Goal: Task Accomplishment & Management: Manage account settings

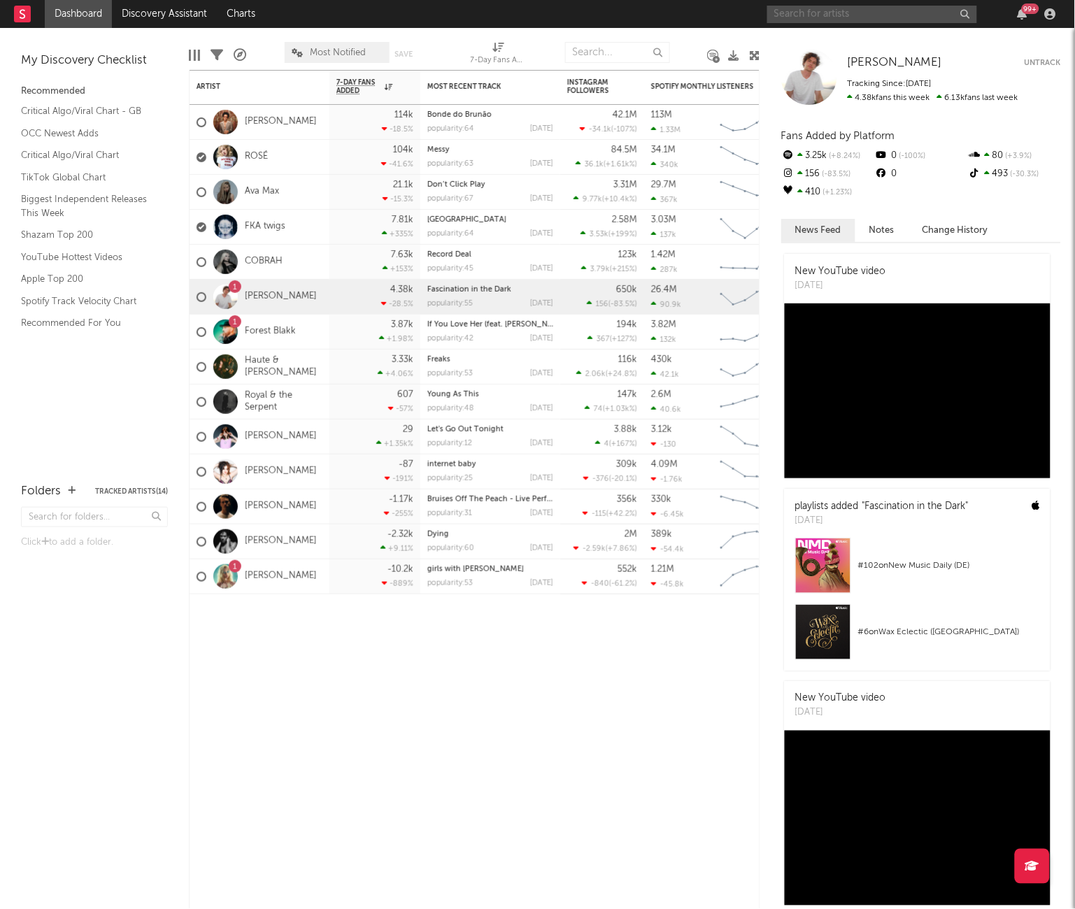
click at [846, 10] on input "text" at bounding box center [872, 14] width 210 height 17
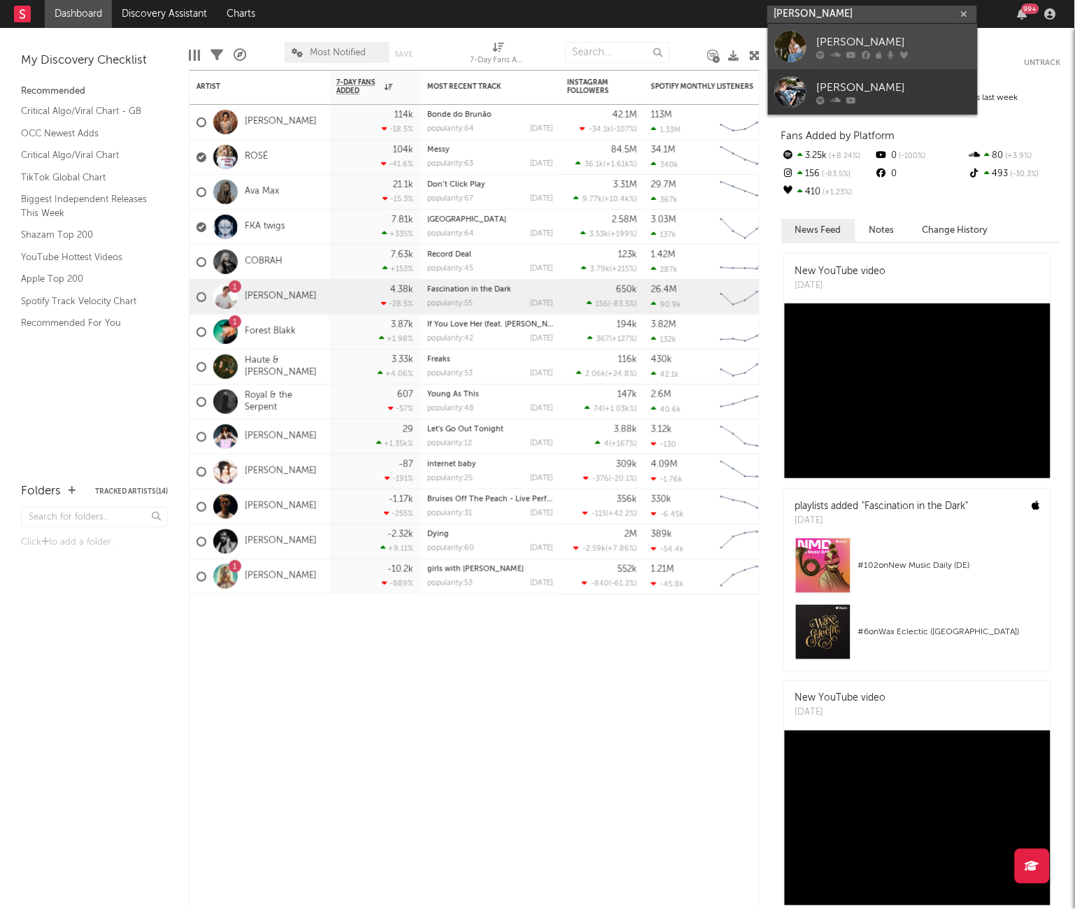
type input "[PERSON_NAME]"
click at [907, 36] on div "[PERSON_NAME]" at bounding box center [894, 42] width 154 height 17
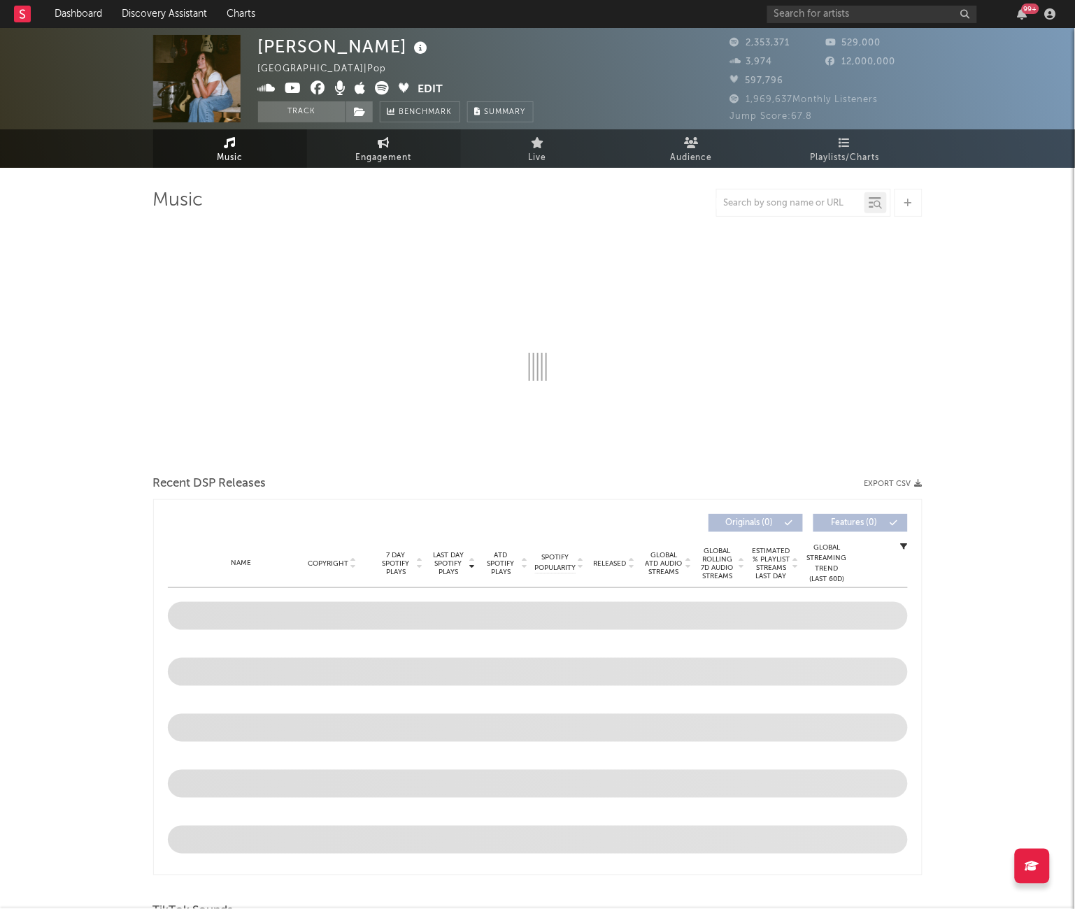
select select "6m"
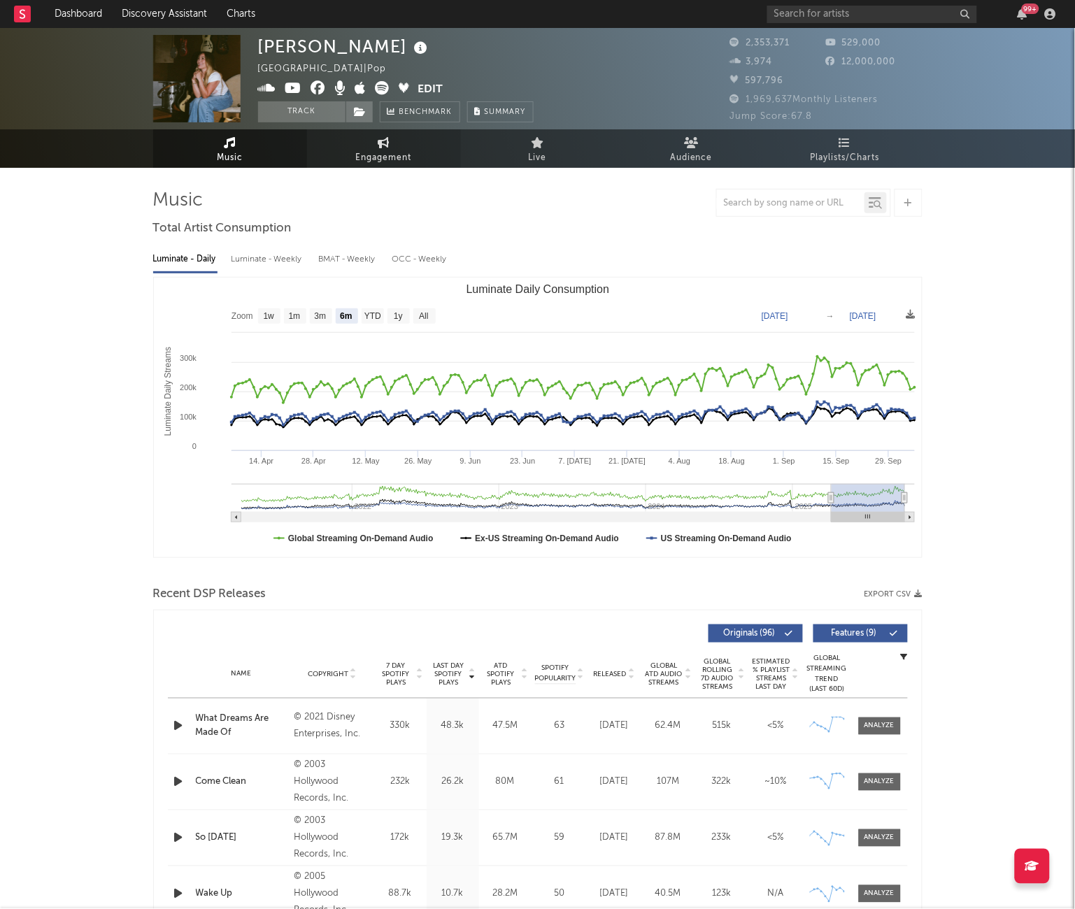
click at [382, 155] on span "Engagement" at bounding box center [384, 158] width 56 height 17
select select "1w"
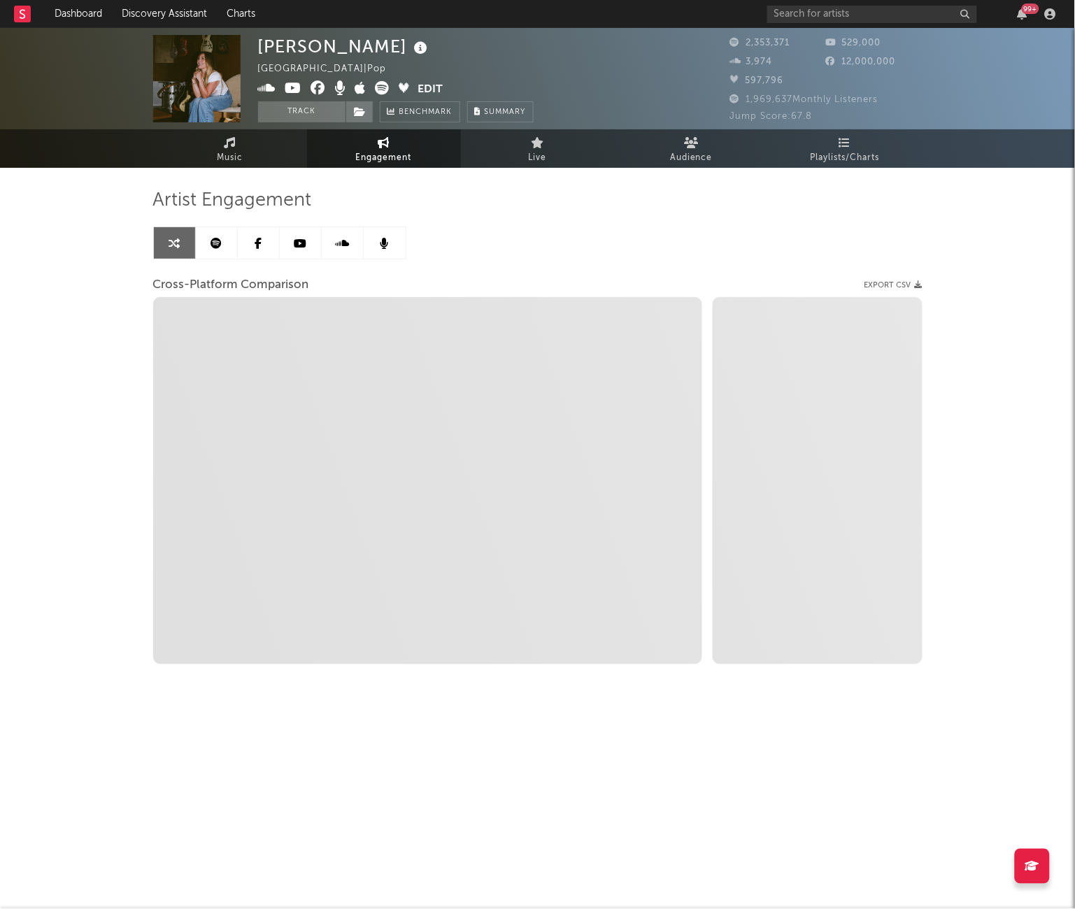
select select "1m"
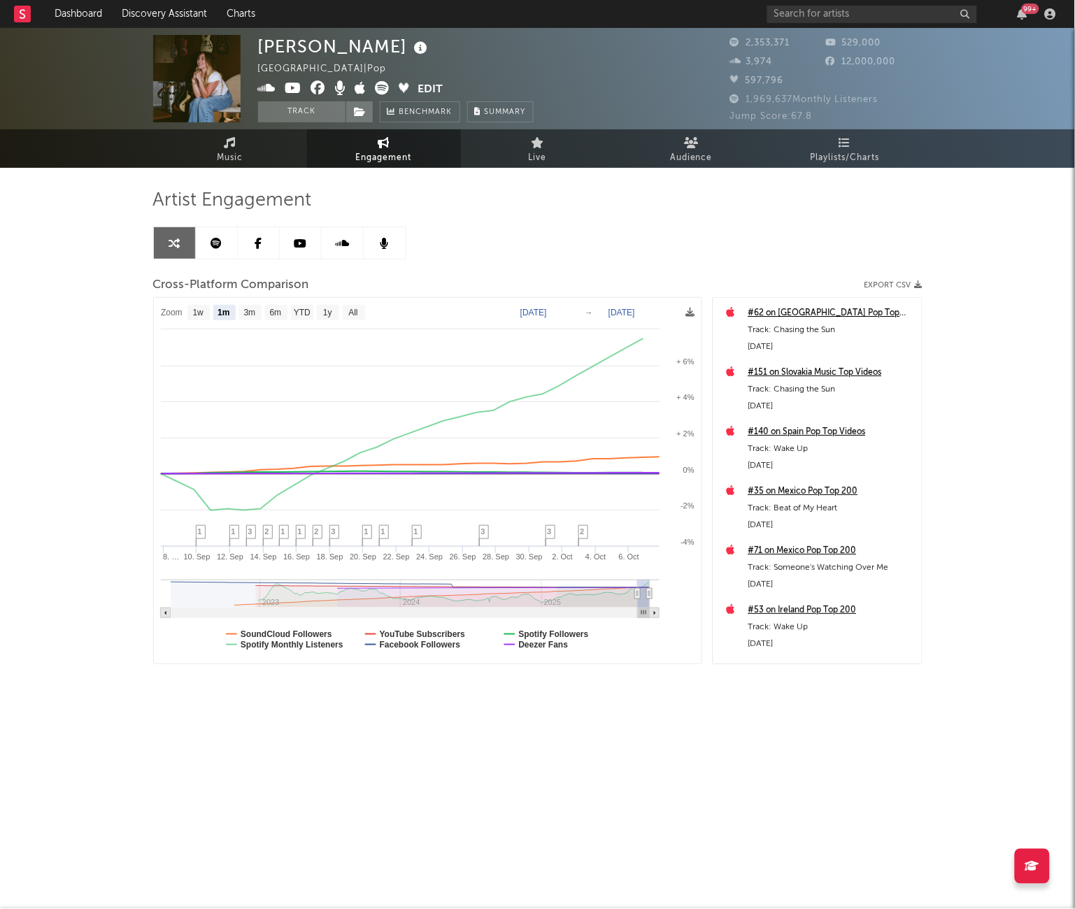
click at [424, 84] on button "Edit" at bounding box center [430, 89] width 25 height 17
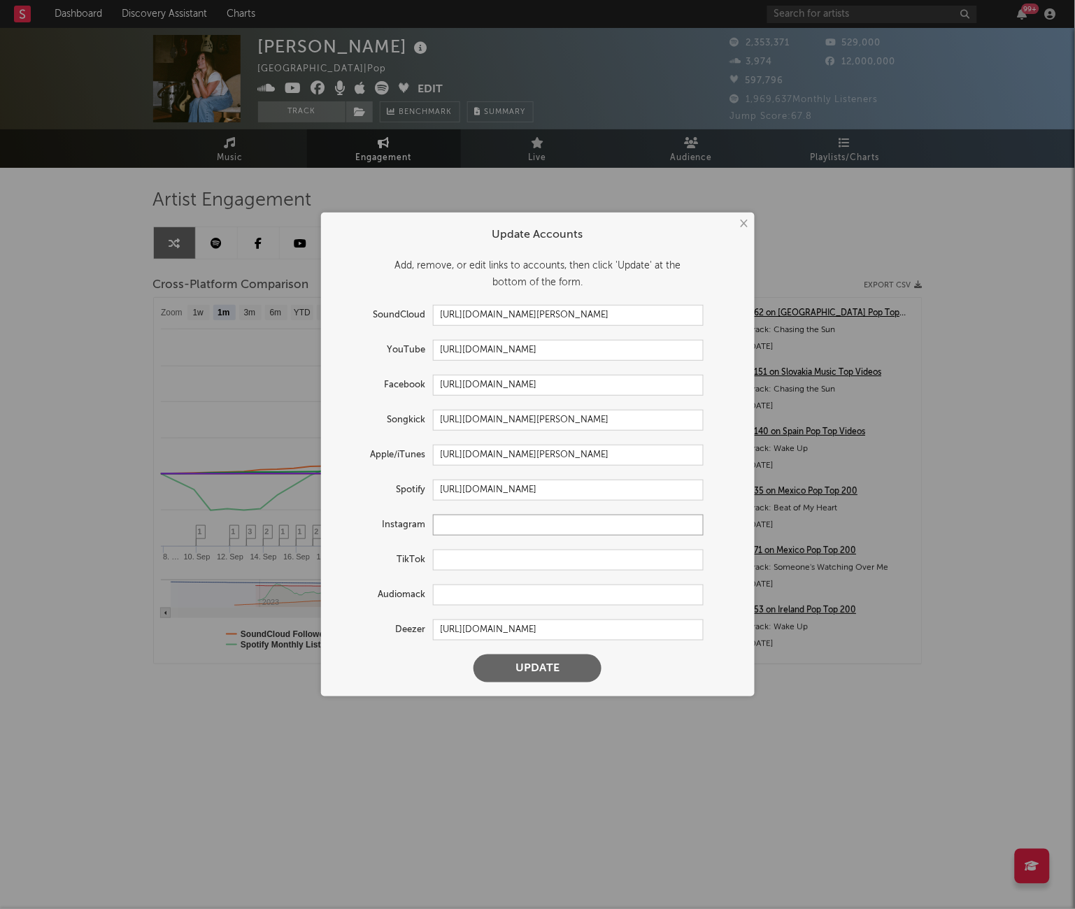
click at [451, 527] on input "text" at bounding box center [568, 525] width 271 height 21
paste input "[URL][DOMAIN_NAME]"
type input "[URL][DOMAIN_NAME]"
click at [450, 559] on input "text" at bounding box center [568, 560] width 271 height 21
paste input "[URL][DOMAIN_NAME]"
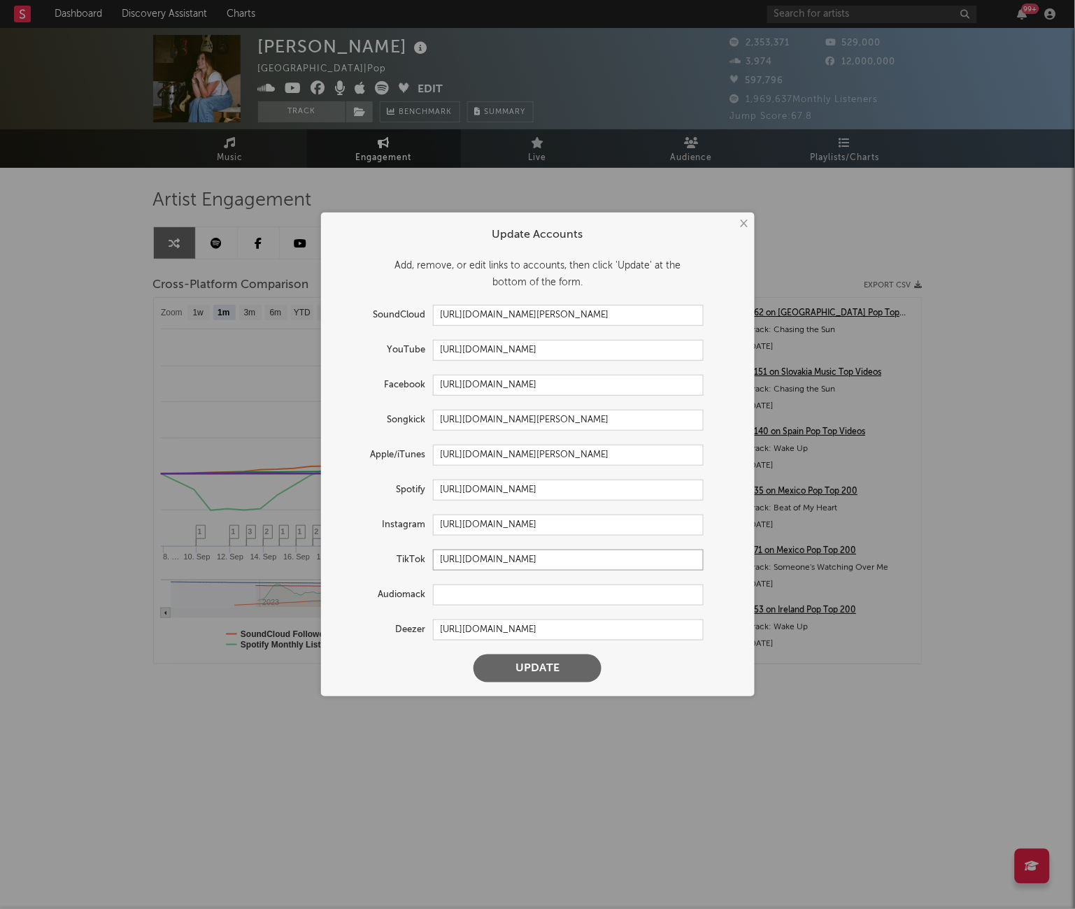
type input "[URL][DOMAIN_NAME]"
click at [515, 666] on button "Update" at bounding box center [537, 669] width 128 height 28
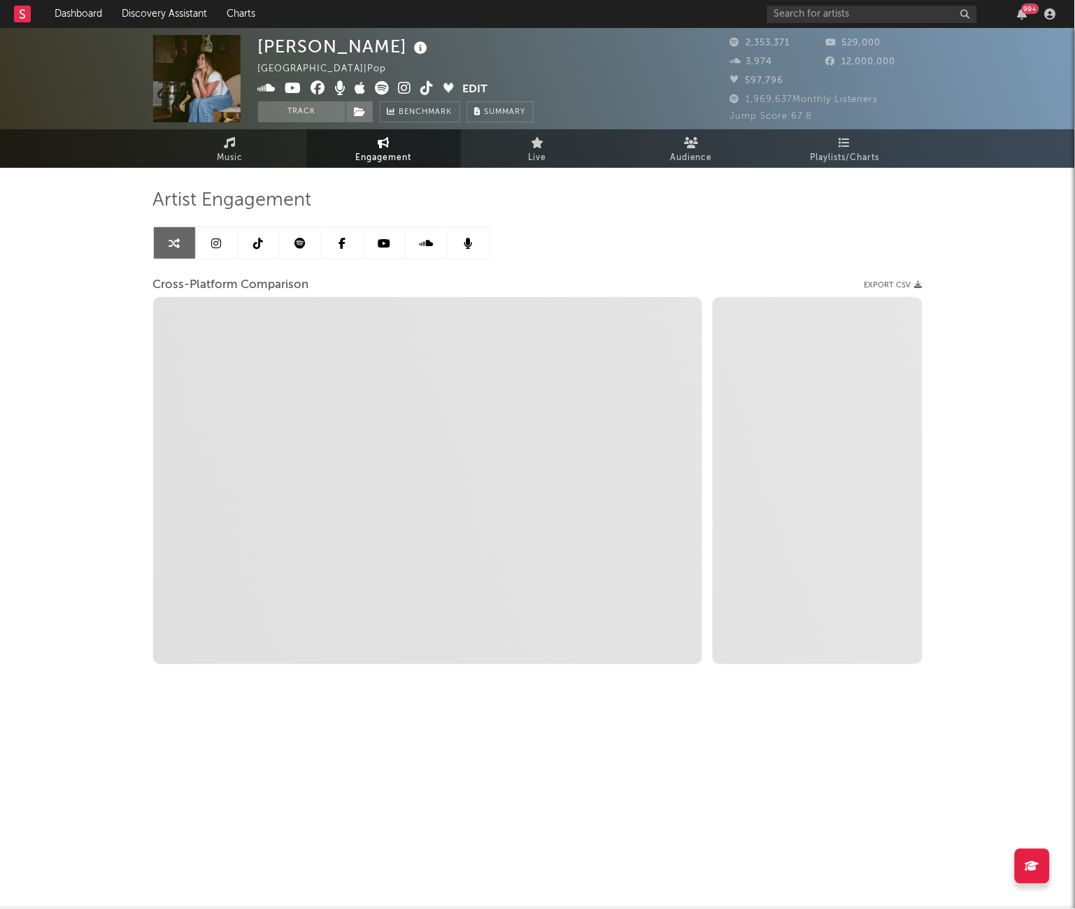
select select "1w"
select select "1m"
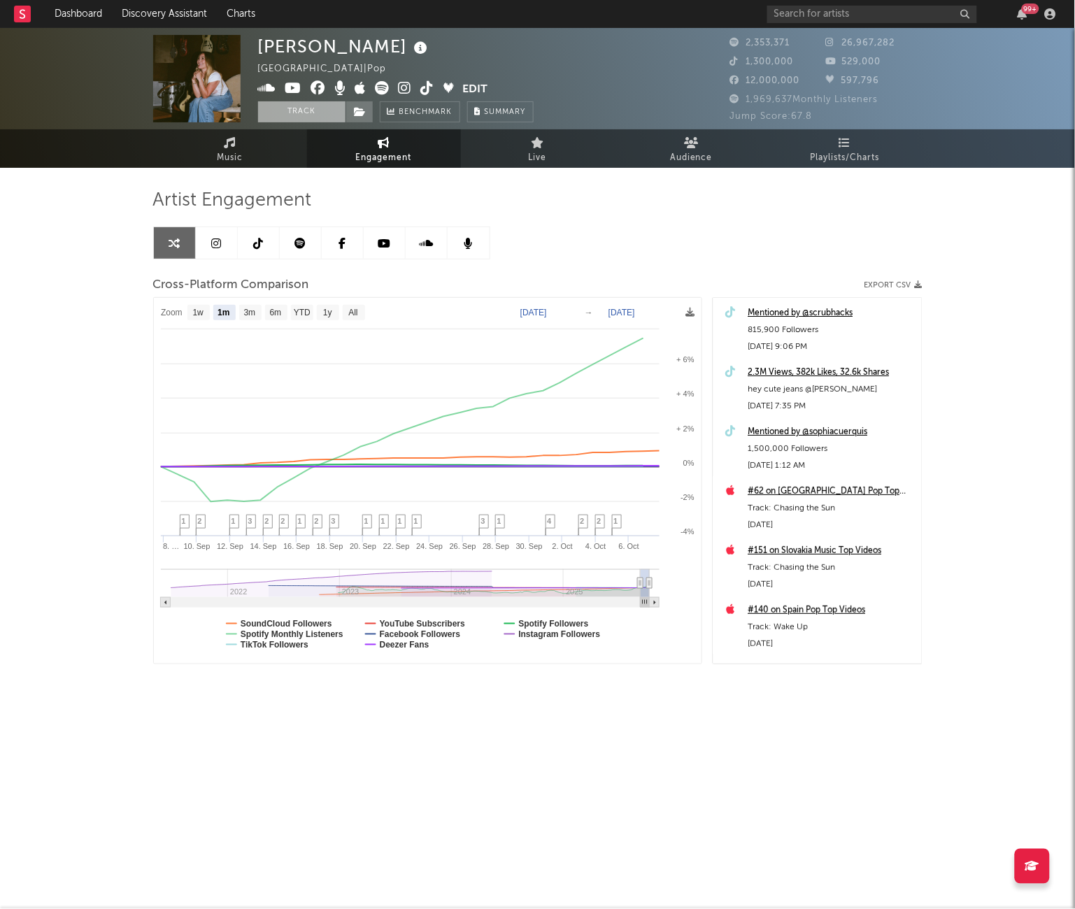
click at [326, 119] on button "Track" at bounding box center [301, 111] width 87 height 21
select select "1w"
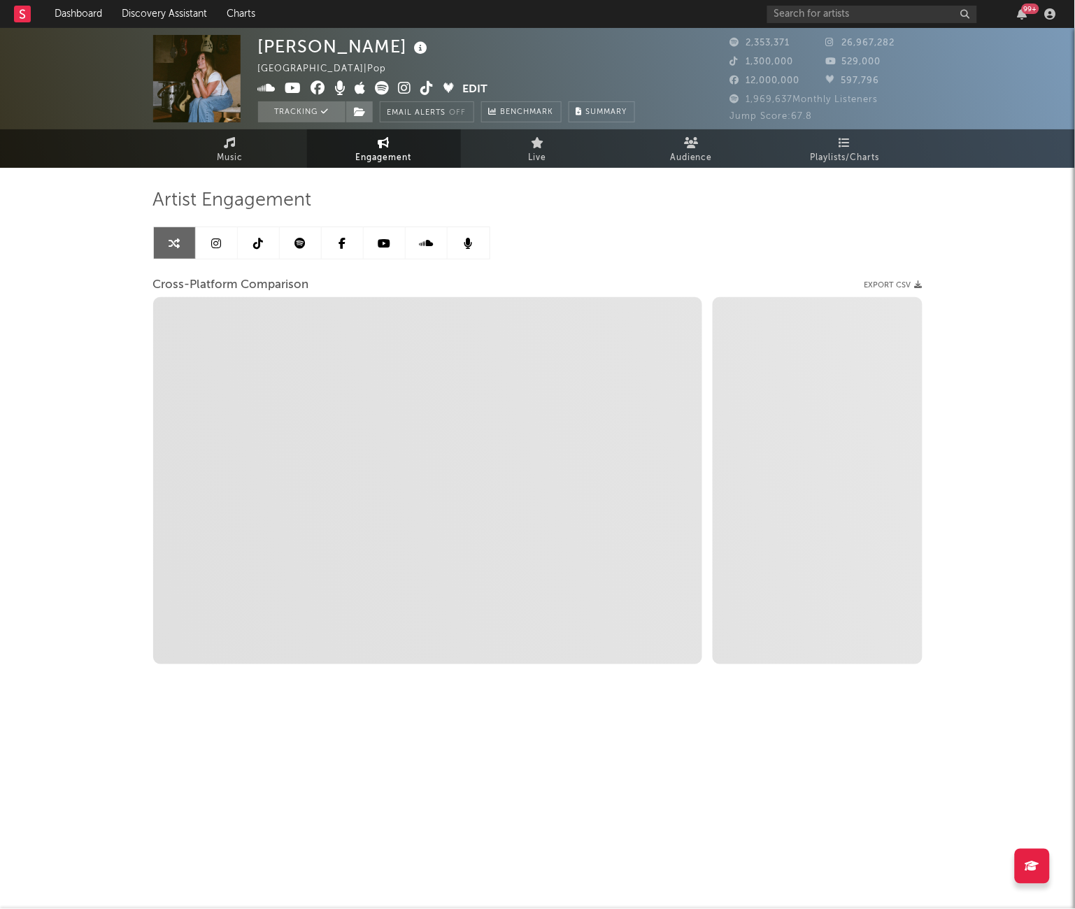
select select "1m"
